Goal: Entertainment & Leisure: Consume media (video, audio)

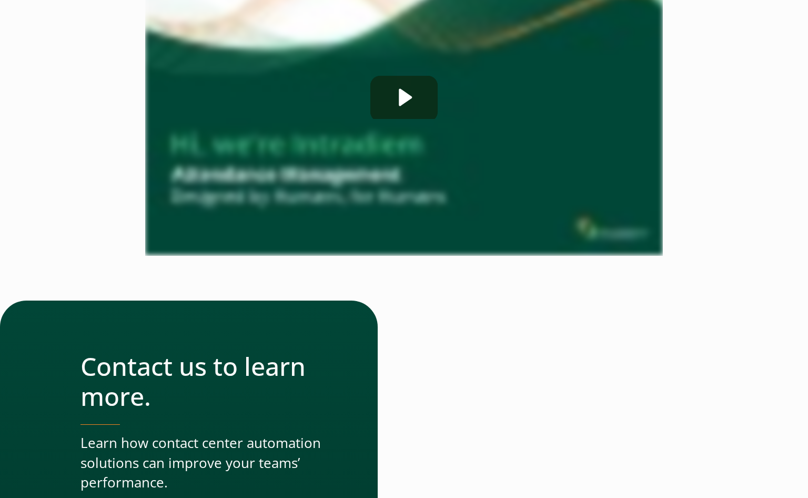
scroll to position [263, 0]
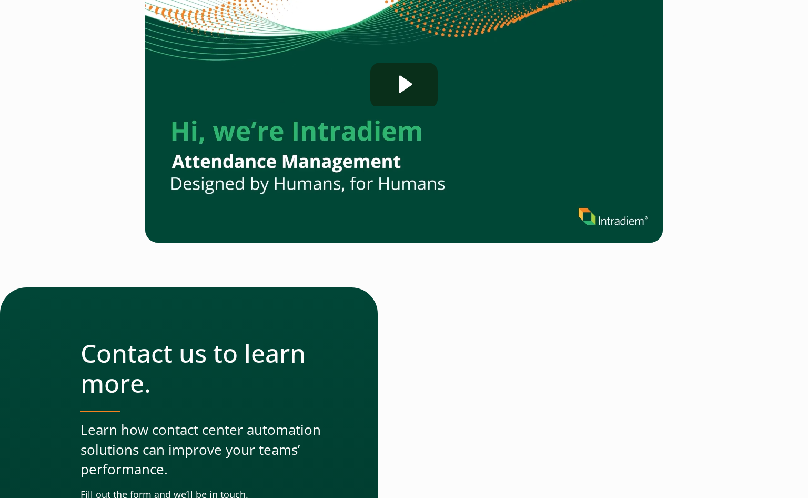
click at [409, 95] on icon "Play Video: Intradiem_Attendance-Management_US-031025" at bounding box center [403, 84] width 67 height 43
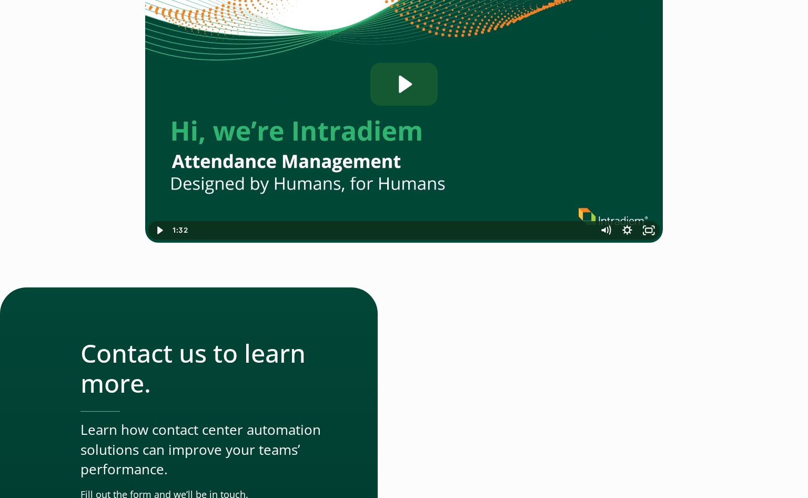
click at [391, 76] on icon "Play Video: Intradiem_Attendance-Management_US-031025" at bounding box center [403, 84] width 67 height 43
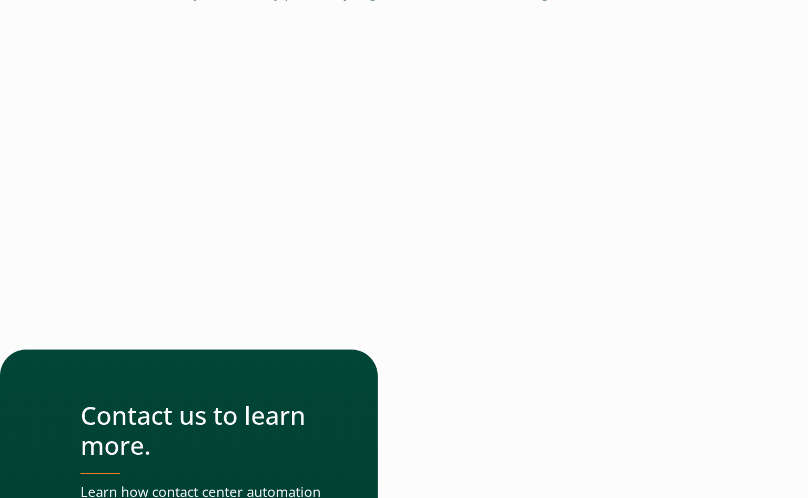
scroll to position [158, 0]
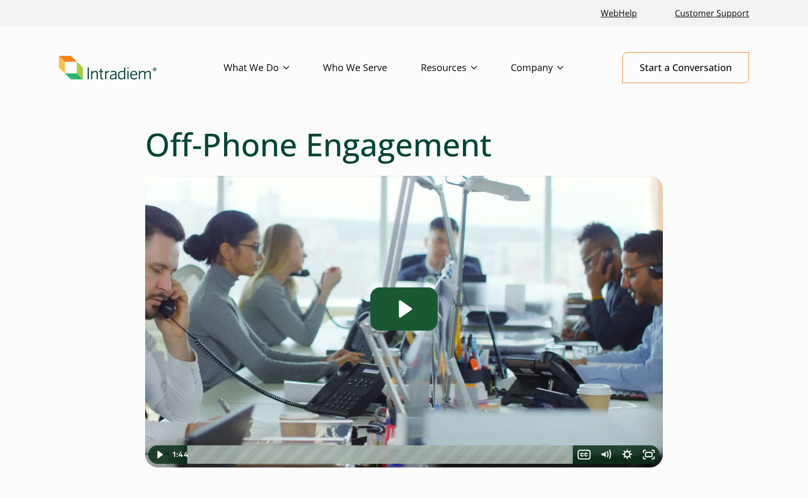
click at [405, 308] on icon "Play Video: Off-Phone Engagement - Solution Overview" at bounding box center [405, 308] width 13 height 17
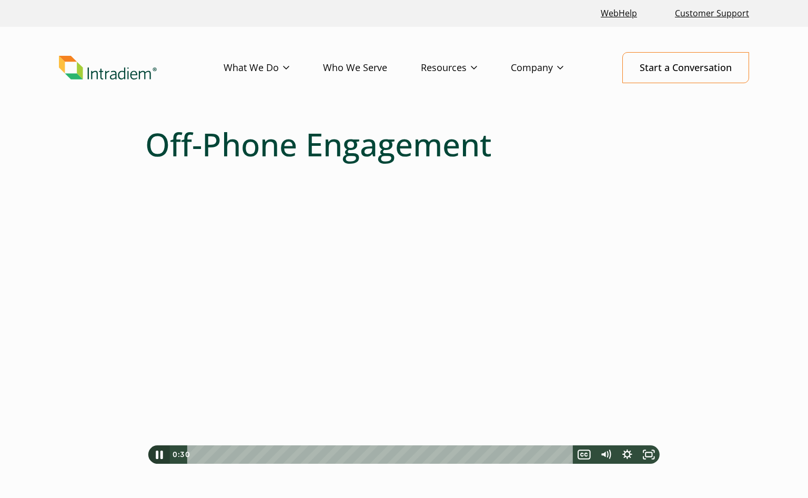
click at [163, 456] on icon "Pause" at bounding box center [159, 455] width 26 height 22
click at [162, 456] on icon "Play Video" at bounding box center [160, 454] width 22 height 18
click at [197, 454] on div "0:00" at bounding box center [381, 454] width 373 height 18
click at [157, 455] on icon "Play Video" at bounding box center [160, 454] width 6 height 7
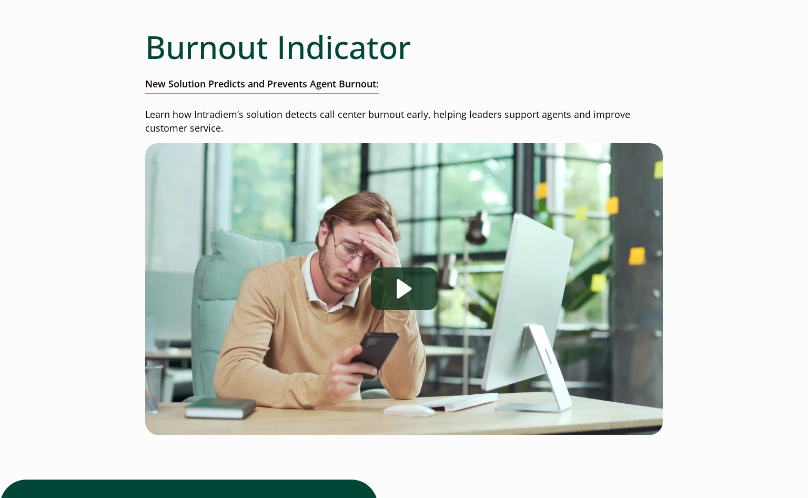
scroll to position [105, 0]
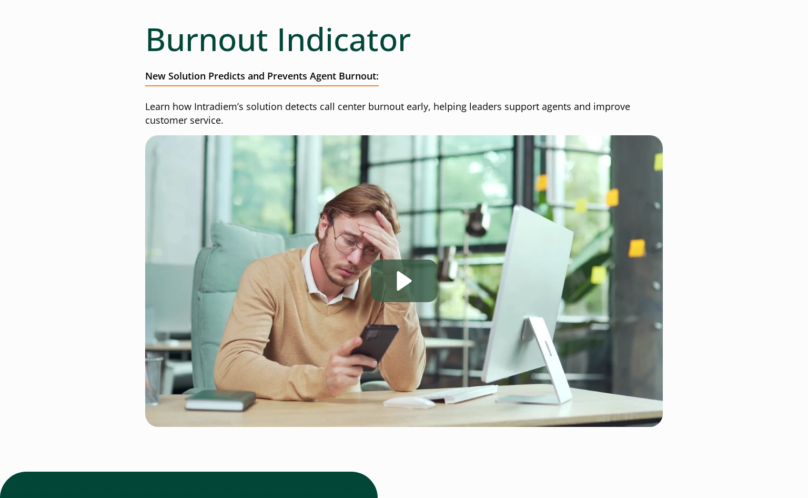
click at [408, 284] on div "Play" at bounding box center [404, 280] width 67 height 43
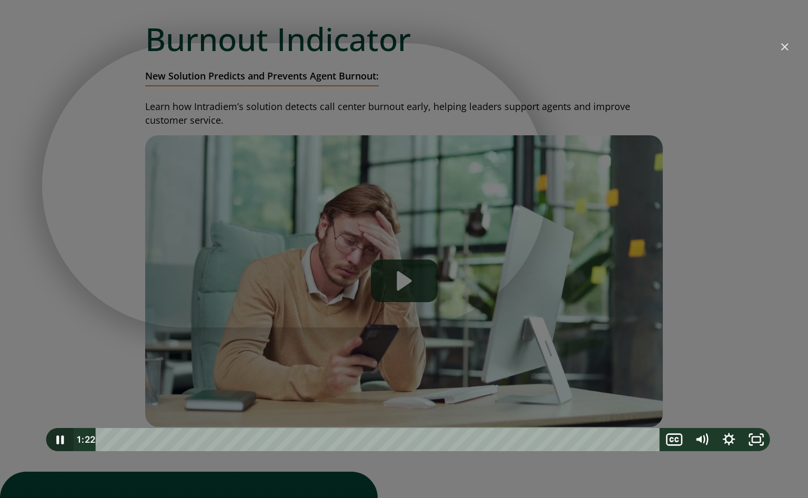
click at [63, 439] on icon "Pause" at bounding box center [59, 439] width 7 height 9
